Goal: Transaction & Acquisition: Purchase product/service

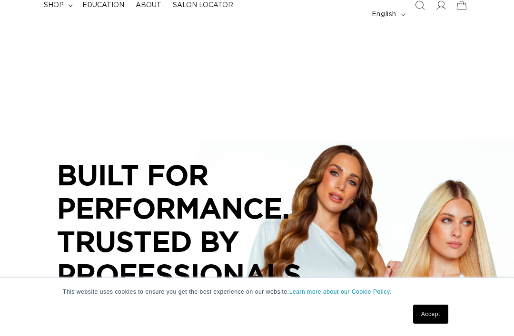
scroll to position [0, 446]
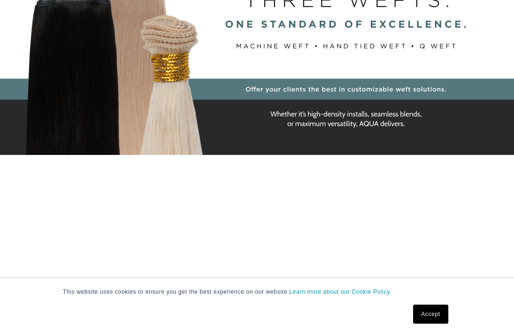
click at [436, 324] on link "Accept" at bounding box center [430, 314] width 35 height 19
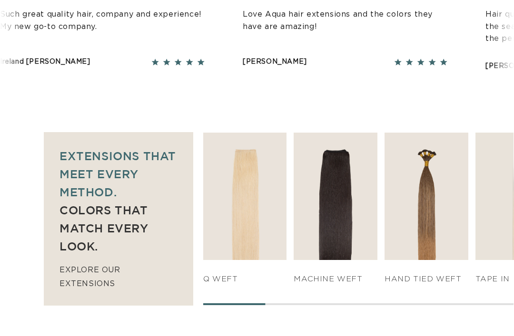
scroll to position [551, 0]
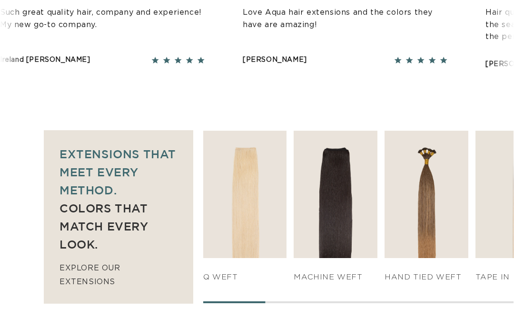
click at [338, 204] on img "2 / 7" at bounding box center [335, 194] width 84 height 127
click at [346, 231] on link "SHOP NOW" at bounding box center [335, 240] width 81 height 18
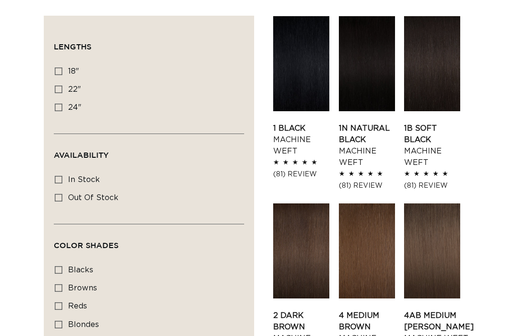
scroll to position [0, 892]
click at [60, 68] on icon at bounding box center [59, 72] width 8 height 8
click at [60, 68] on input "18" 18" (41 products)" at bounding box center [59, 72] width 8 height 8
checkbox input "true"
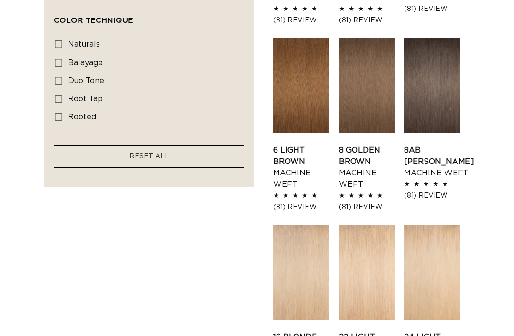
scroll to position [667, 0]
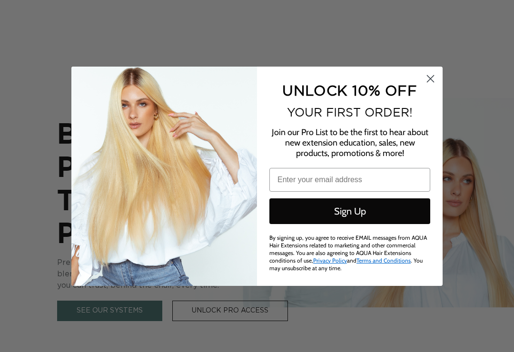
click at [436, 84] on circle "Close dialog" at bounding box center [430, 78] width 16 height 16
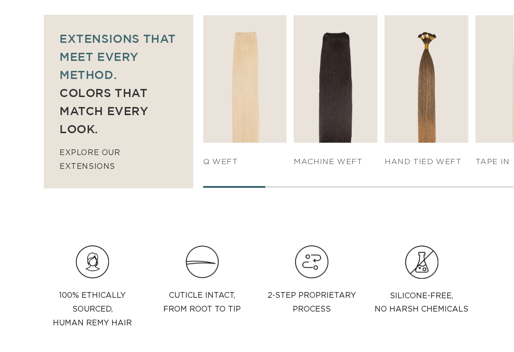
click at [355, 55] on img "2 / 7" at bounding box center [335, 78] width 84 height 127
click at [338, 115] on link "SHOP NOW" at bounding box center [335, 124] width 81 height 18
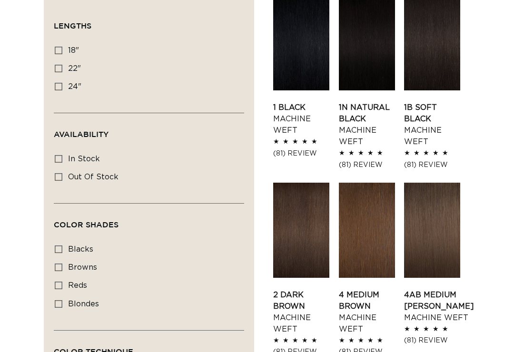
scroll to position [360, 0]
click at [306, 289] on link "2 Dark Brown Machine Weft" at bounding box center [301, 312] width 56 height 46
